Goal: Complete application form

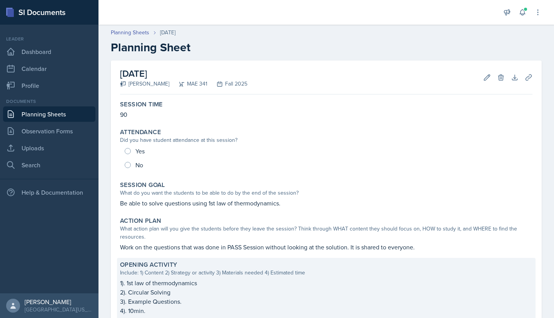
scroll to position [0, 0]
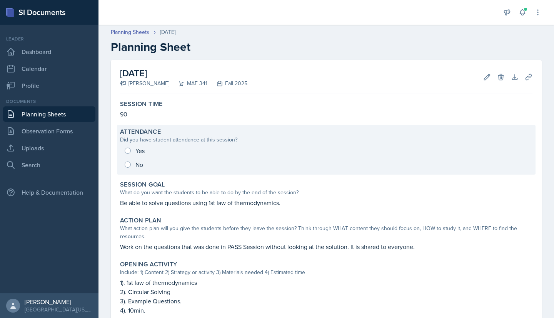
click at [129, 150] on div "Yes No" at bounding box center [326, 158] width 413 height 28
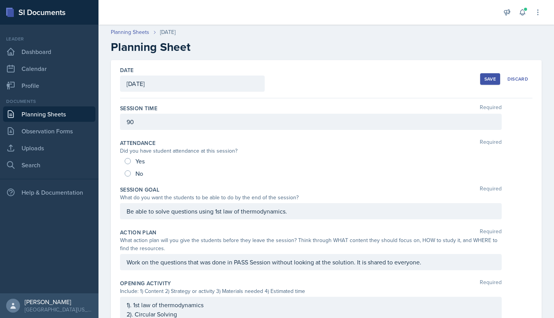
click at [131, 158] on div "Yes" at bounding box center [136, 161] width 22 height 12
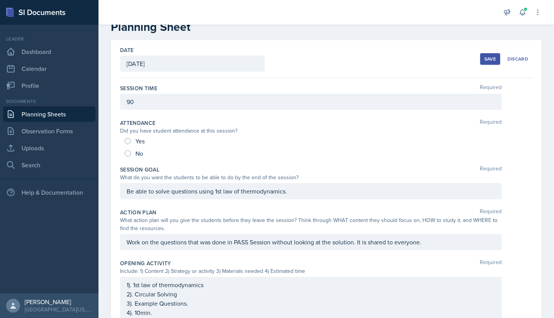
scroll to position [21, 0]
click at [130, 139] on input "Yes" at bounding box center [128, 140] width 6 height 6
radio input "true"
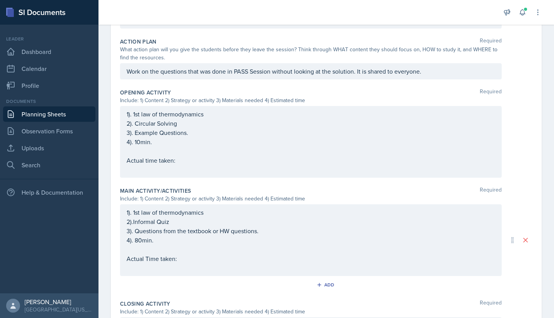
scroll to position [198, 0]
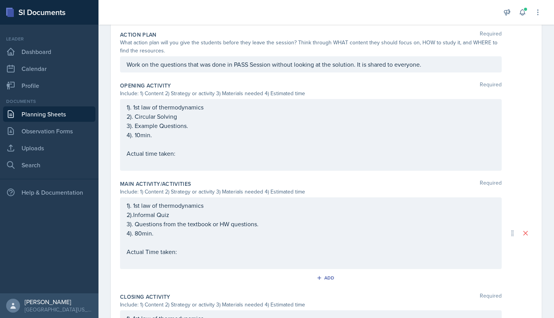
click at [187, 152] on p "Actual time taken:" at bounding box center [311, 153] width 369 height 9
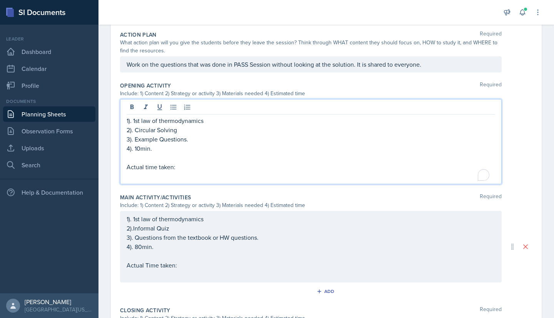
scroll to position [211, 0]
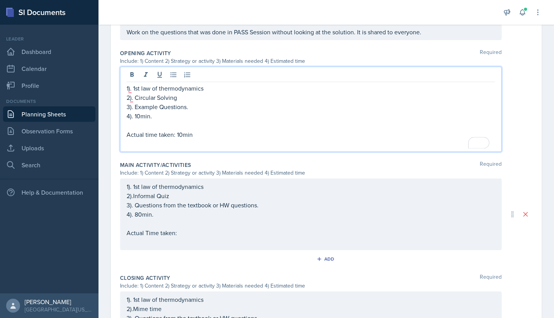
click at [207, 232] on div "1). 1st law of thermodynamics 2).Informal Quiz 3). Questions from the textbook …" at bounding box center [311, 214] width 369 height 65
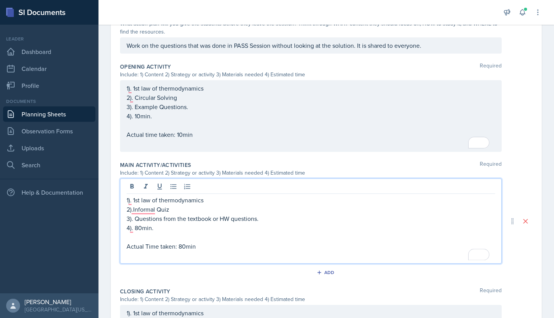
click at [139, 227] on p "4). 80min." at bounding box center [311, 227] width 369 height 9
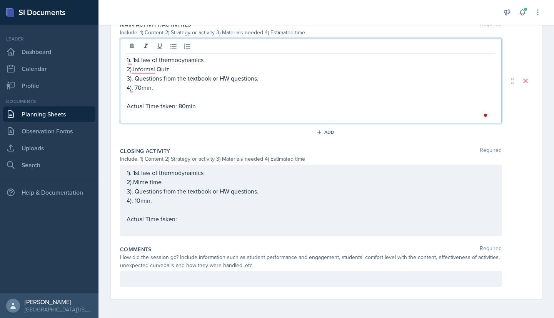
click at [197, 197] on p "4). 10min." at bounding box center [311, 200] width 369 height 9
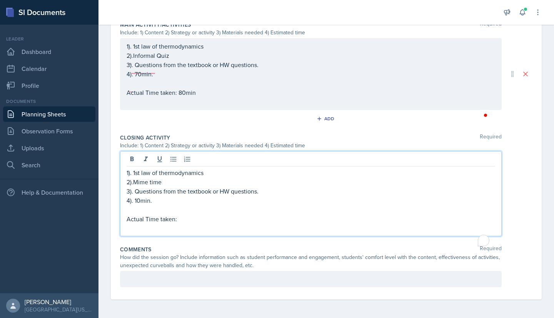
scroll to position [357, 0]
click at [198, 221] on p "Actual Time taken:" at bounding box center [311, 218] width 369 height 9
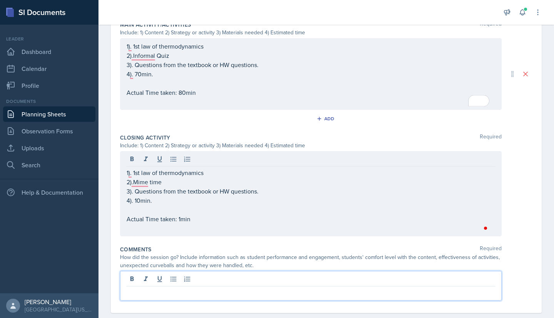
click at [191, 279] on div at bounding box center [311, 286] width 382 height 30
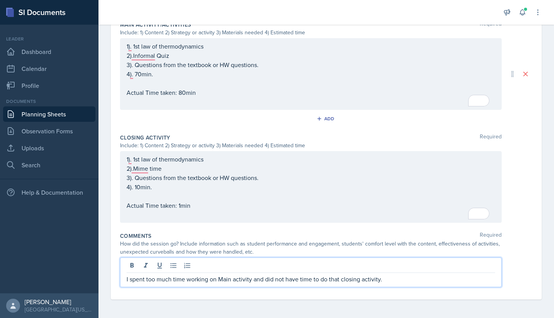
click at [207, 278] on p "I spent too much time working on Main activity and did not have time to do that…" at bounding box center [311, 278] width 369 height 9
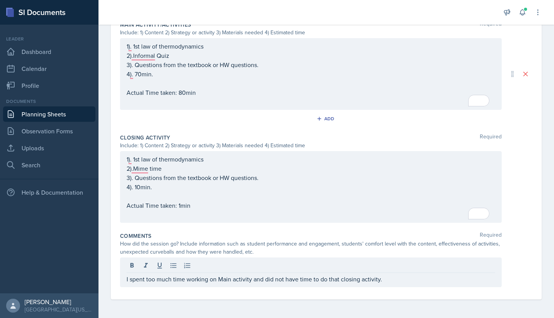
click at [217, 304] on div "Date [DATE] [DATE] 31 1 2 3 4 5 6 7 8 9 10 11 12 13 14 15 16 17 18 19 20 21 22 …" at bounding box center [327, 11] width 456 height 614
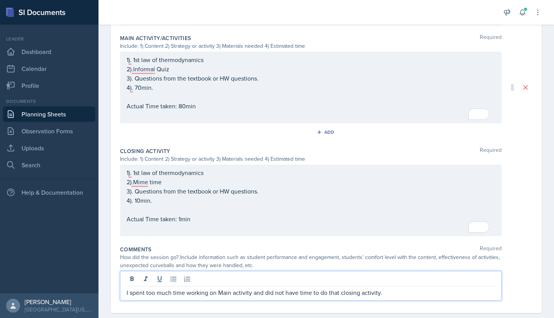
click at [383, 288] on p "I spent too much time working on Main activity and did not have time to do that…" at bounding box center [311, 292] width 369 height 9
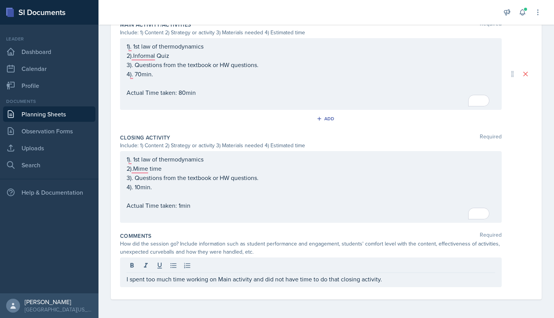
click at [510, 256] on div "Comments Required How did the session go? Include information such as student p…" at bounding box center [326, 261] width 413 height 64
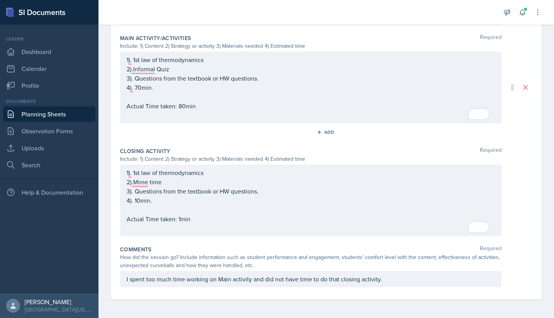
click at [301, 109] on p "Actual Time taken: 80min" at bounding box center [311, 105] width 369 height 9
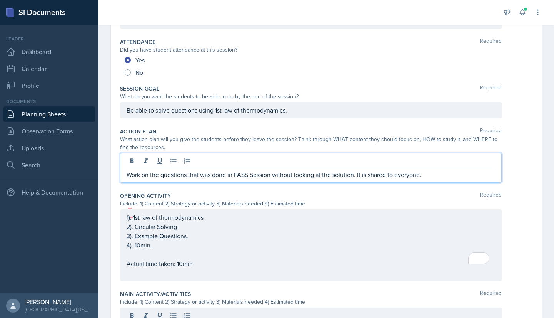
click at [292, 170] on p "Work on the questions that was done in PASS Session without looking at the solu…" at bounding box center [311, 174] width 369 height 9
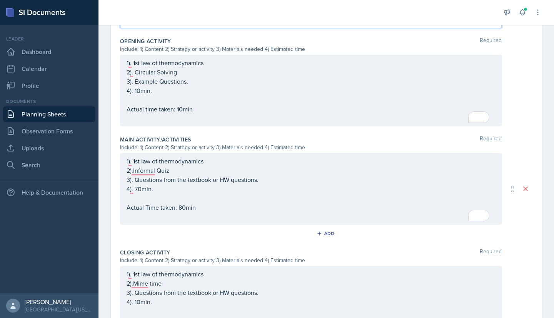
click at [263, 107] on div "1). 1st law of thermodynamics 2). Circular Solving 3). Example Questions. 4). 1…" at bounding box center [311, 90] width 369 height 65
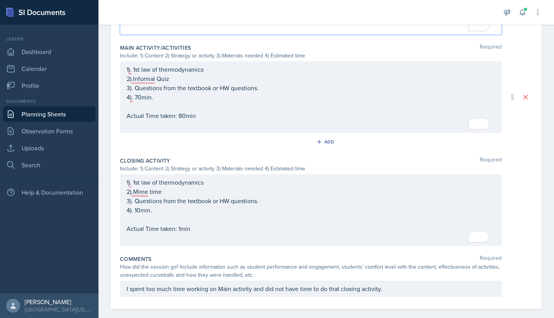
click at [254, 132] on div "1). 1st law of thermodynamics 2).Informal Quiz 3). Questions from the textbook …" at bounding box center [311, 97] width 382 height 72
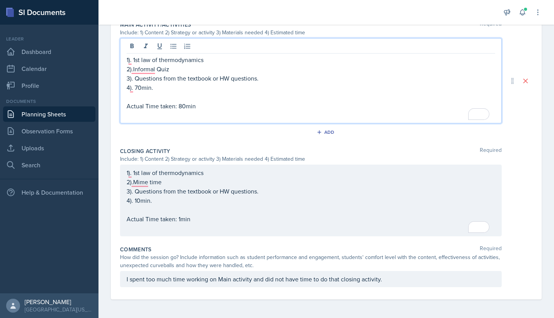
click at [242, 242] on div "Comments Required How did the session go? Include information such as student p…" at bounding box center [326, 267] width 413 height 51
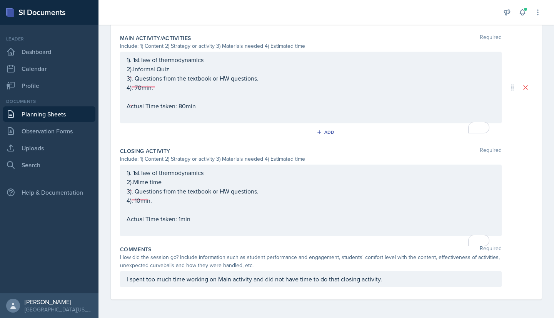
click at [236, 234] on div "1). 1st law of thermodynamics 2).Mime time 3). Questions from the textbook or H…" at bounding box center [311, 200] width 382 height 72
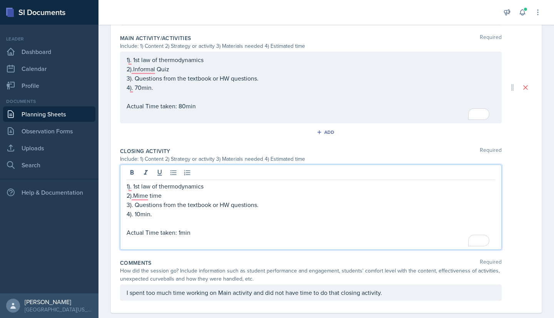
scroll to position [357, 0]
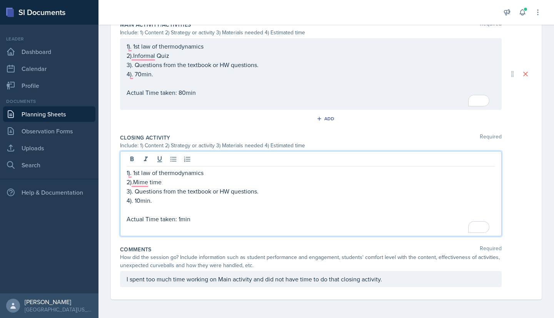
click at [218, 228] on p "To enrich screen reader interactions, please activate Accessibility in Grammarl…" at bounding box center [311, 227] width 369 height 9
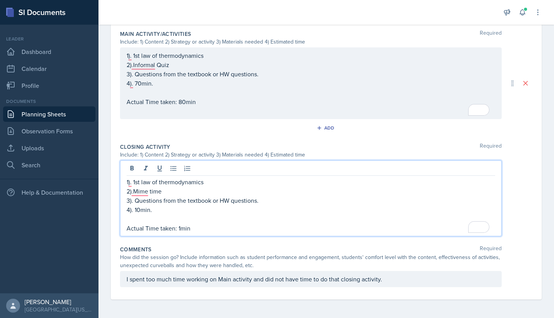
scroll to position [348, 0]
click at [238, 252] on div "Comments Required" at bounding box center [326, 249] width 413 height 8
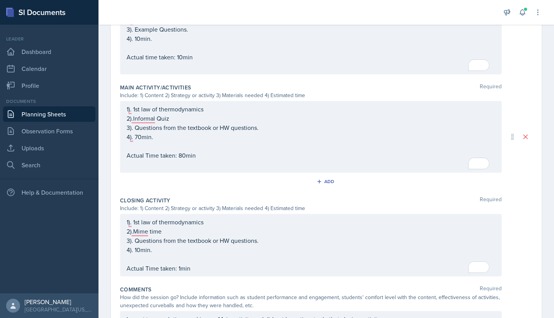
scroll to position [334, 0]
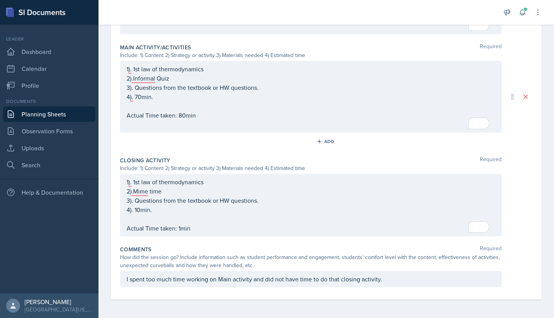
click at [401, 279] on p "I spent too much time working on Main activity and did not have time to do that…" at bounding box center [311, 278] width 369 height 9
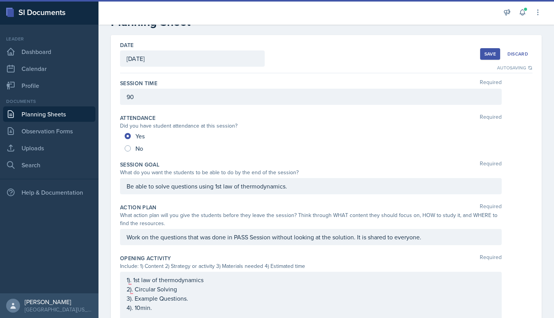
scroll to position [0, 0]
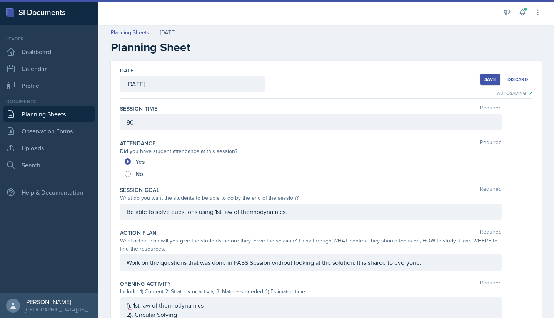
click at [485, 80] on div "Save" at bounding box center [491, 79] width 12 height 6
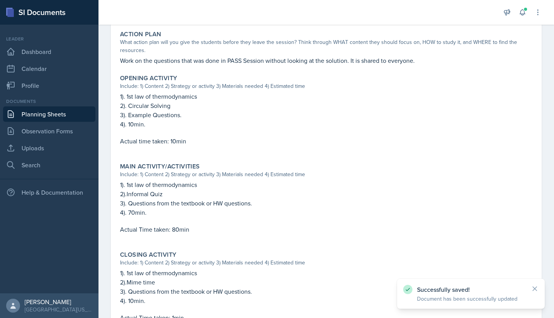
scroll to position [288, 0]
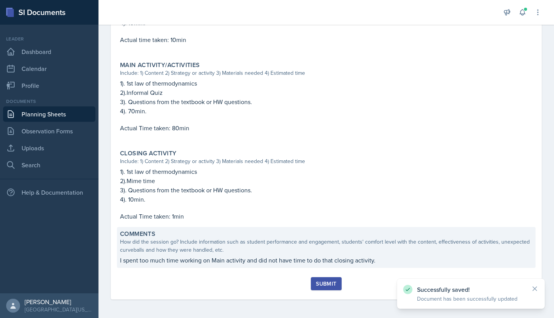
click at [346, 257] on p "I spent too much time working on Main activity and did not have time to do that…" at bounding box center [326, 259] width 413 height 9
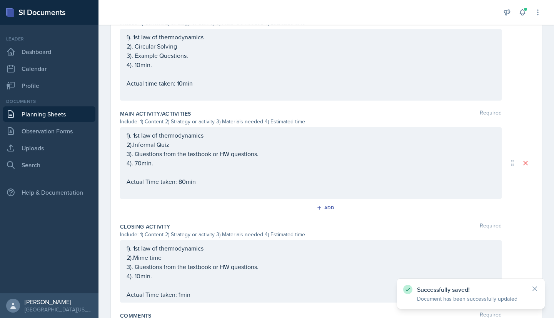
scroll to position [334, 0]
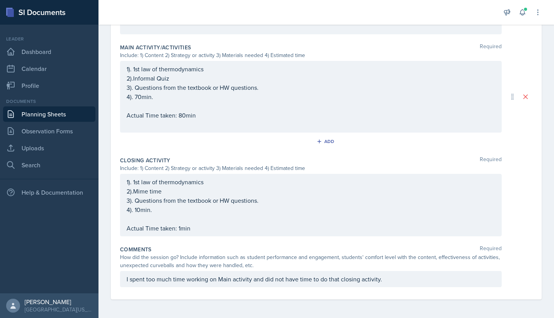
click at [390, 281] on p "I spent too much time working on Main activity and did not have time to do that…" at bounding box center [311, 278] width 369 height 9
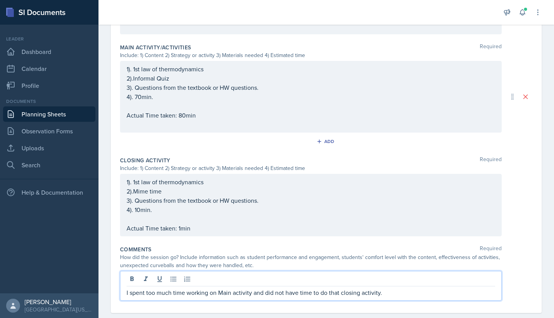
scroll to position [348, 0]
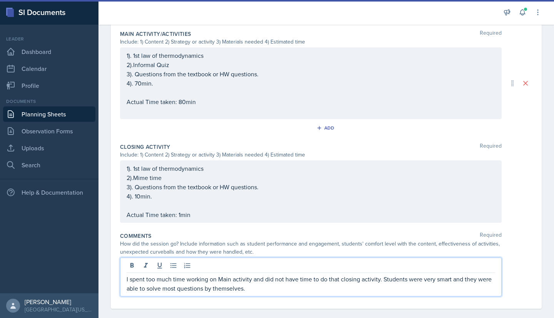
click at [385, 266] on div at bounding box center [311, 266] width 369 height 13
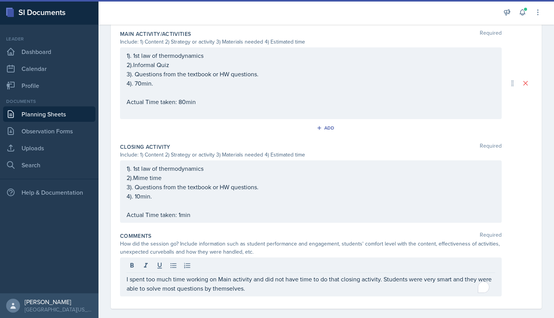
click at [380, 242] on div "How did the session go? Include information such as student performance and eng…" at bounding box center [311, 247] width 382 height 16
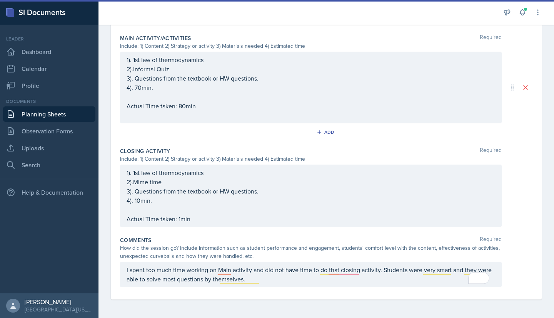
scroll to position [341, 0]
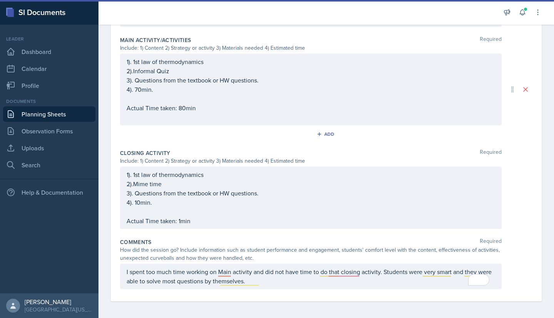
click at [349, 269] on div "I spent too much time working on Main activity and did not have time to do that…" at bounding box center [311, 275] width 382 height 25
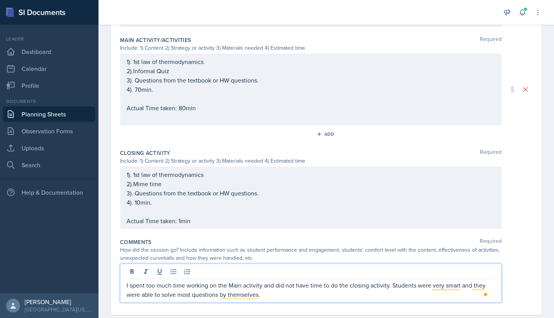
click at [262, 246] on div "How did the session go? Include information such as student performance and eng…" at bounding box center [311, 254] width 382 height 16
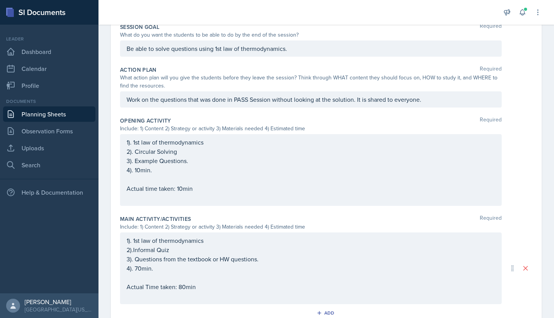
scroll to position [0, 0]
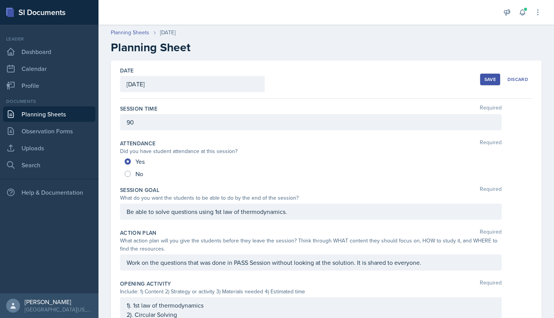
click at [485, 81] on div "Save" at bounding box center [491, 79] width 12 height 6
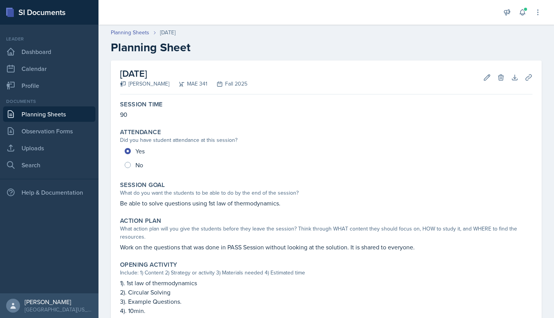
scroll to position [297, 0]
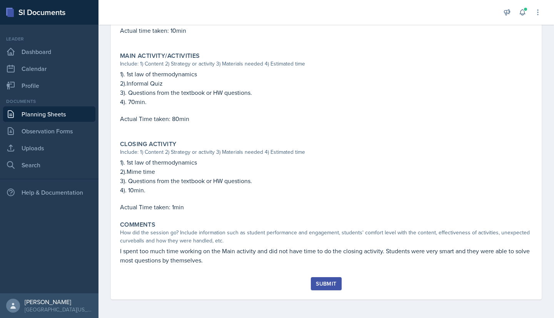
click at [331, 283] on div "Submit" at bounding box center [326, 283] width 20 height 6
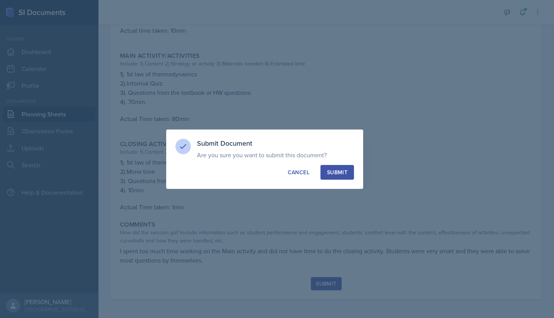
click at [328, 171] on div "Submit" at bounding box center [337, 172] width 20 height 8
radio input "true"
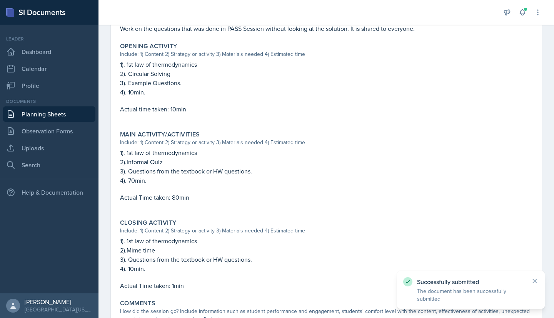
scroll to position [217, 0]
click at [537, 271] on div "Successfully submitted The document has been successfully submitted" at bounding box center [471, 290] width 148 height 38
click at [531, 284] on div "Successfully submitted The document has been successfully submitted" at bounding box center [470, 289] width 135 height 25
click at [534, 279] on icon at bounding box center [535, 281] width 4 height 4
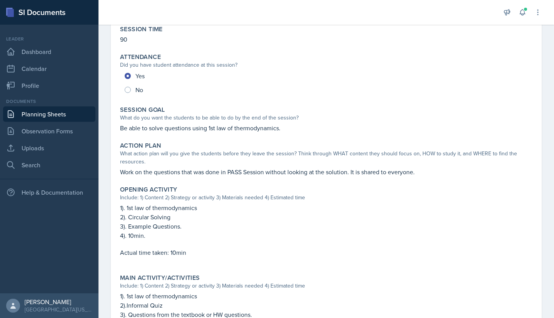
scroll to position [0, 0]
